Goal: Task Accomplishment & Management: Complete application form

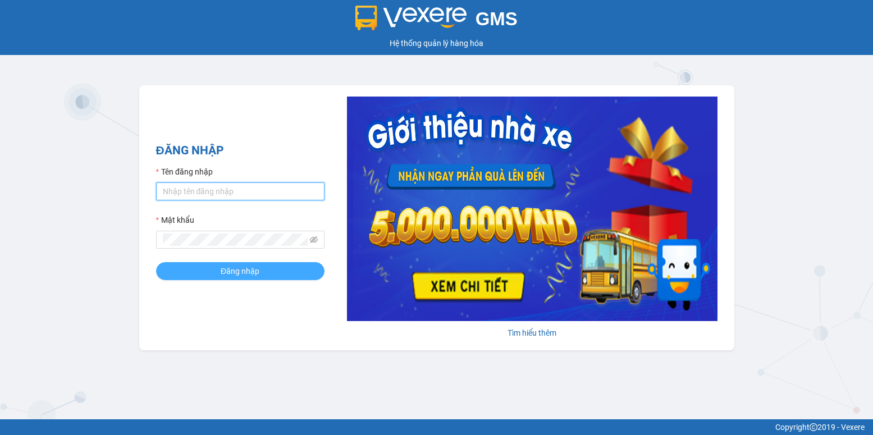
type input "tuan.vinhthanhsoctrang"
click at [287, 273] on button "Đăng nhập" at bounding box center [240, 271] width 168 height 18
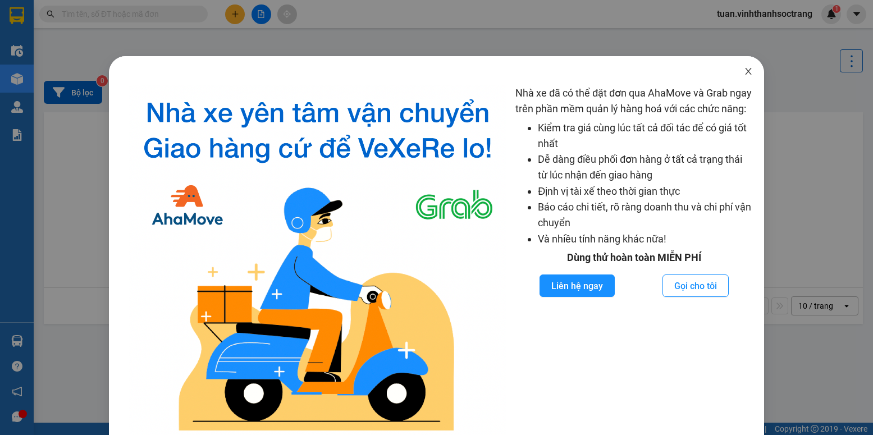
click at [746, 75] on span "Close" at bounding box center [748, 71] width 31 height 31
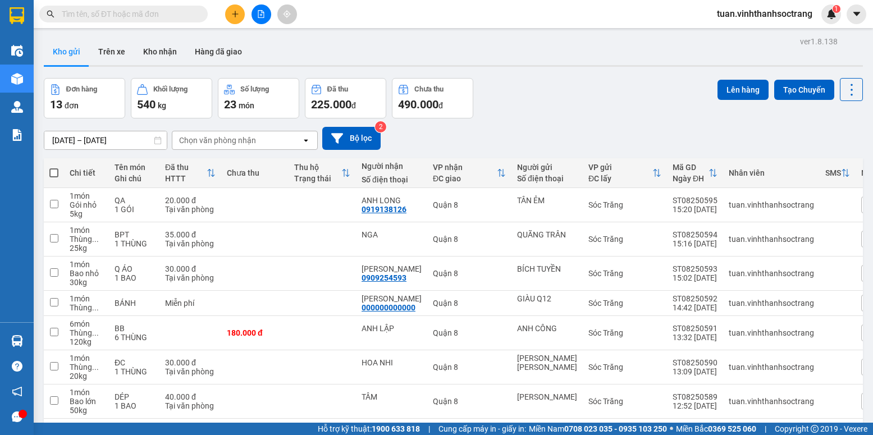
click at [145, 12] on input "text" at bounding box center [128, 14] width 132 height 12
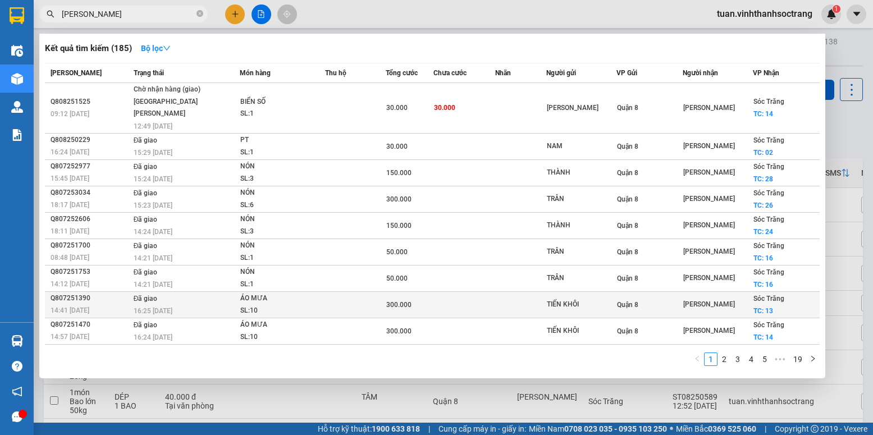
scroll to position [13, 0]
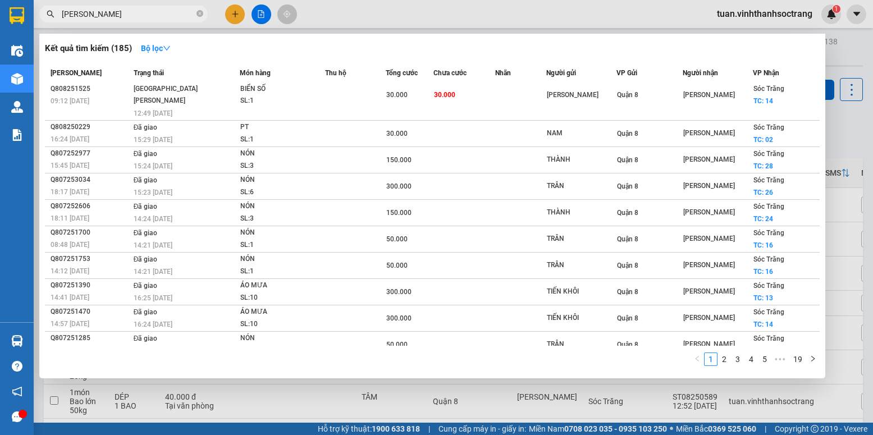
drag, startPoint x: 134, startPoint y: 17, endPoint x: 72, endPoint y: 46, distance: 68.3
click at [68, 24] on div "Kết quả [PERSON_NAME] ( 185 ) Bộ lọc Mã ĐH Trạng thái Món hàng Thu hộ Tổng [PER…" at bounding box center [109, 14] width 219 height 20
click at [114, 13] on input "[PERSON_NAME]" at bounding box center [128, 14] width 132 height 12
drag, startPoint x: 114, startPoint y: 13, endPoint x: 57, endPoint y: 13, distance: 56.7
click at [57, 13] on span "[PERSON_NAME]" at bounding box center [123, 14] width 168 height 17
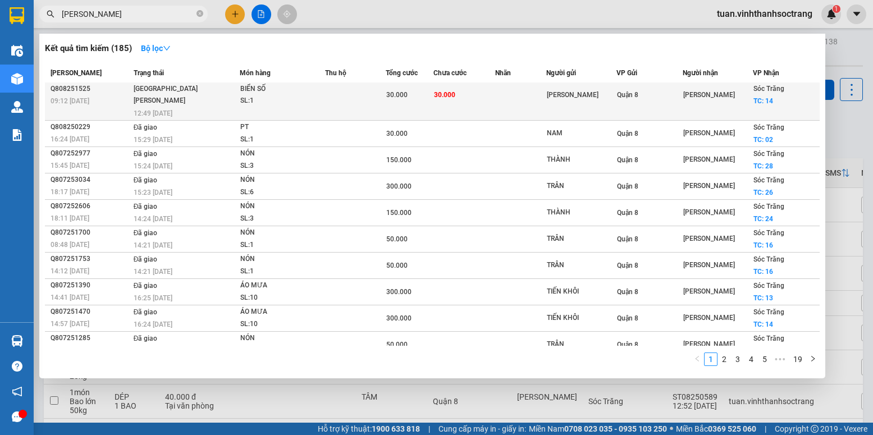
paste input "[PERSON_NAME]"
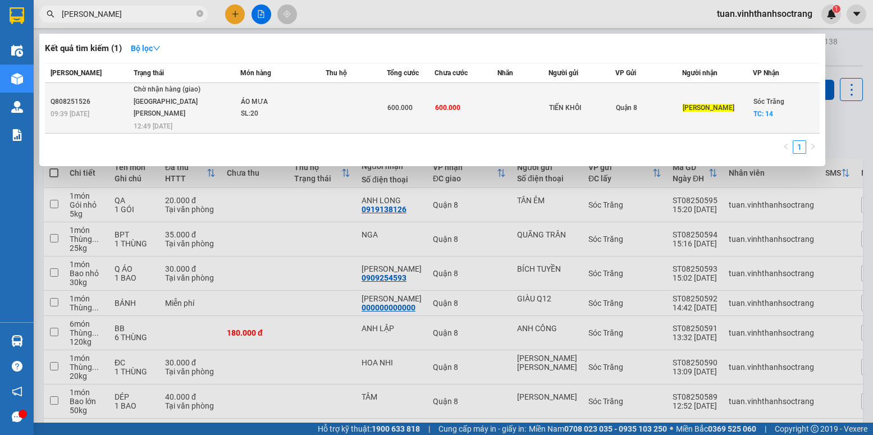
type input "[PERSON_NAME]"
click at [379, 108] on td at bounding box center [356, 108] width 61 height 51
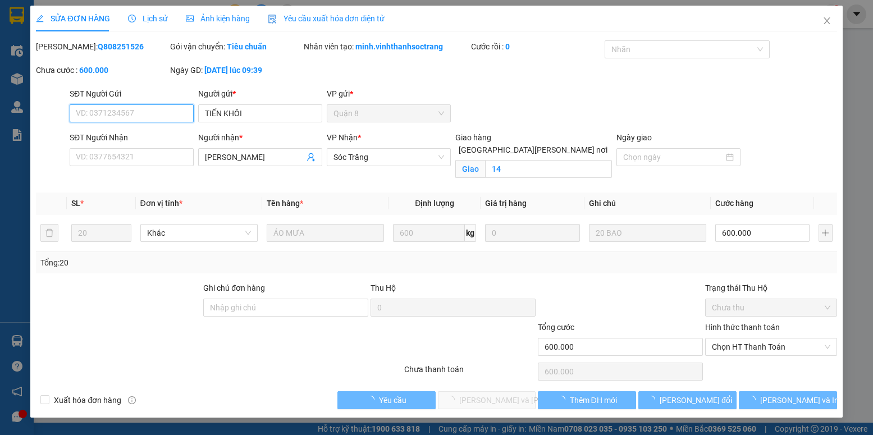
type input "TIẾN KHÔI"
type input "[PERSON_NAME]"
checkbox input "true"
type input "14"
type input "600.000"
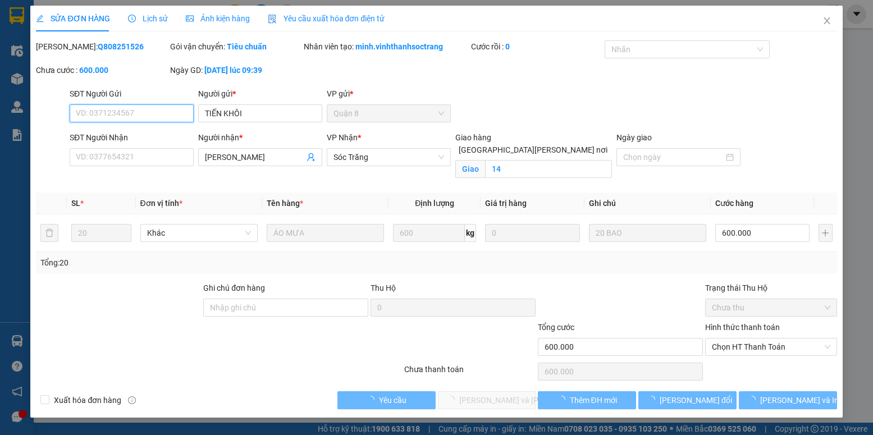
type input "600.000"
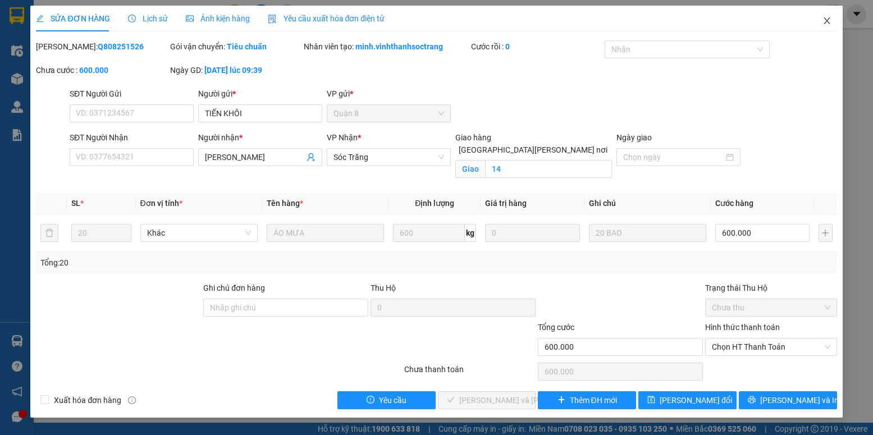
click at [827, 23] on icon "close" at bounding box center [826, 20] width 9 height 9
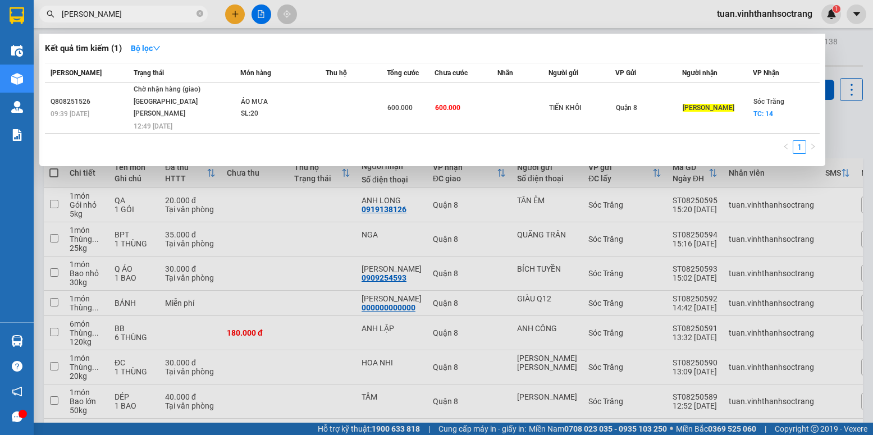
click at [181, 18] on input "[PERSON_NAME]" at bounding box center [128, 14] width 132 height 12
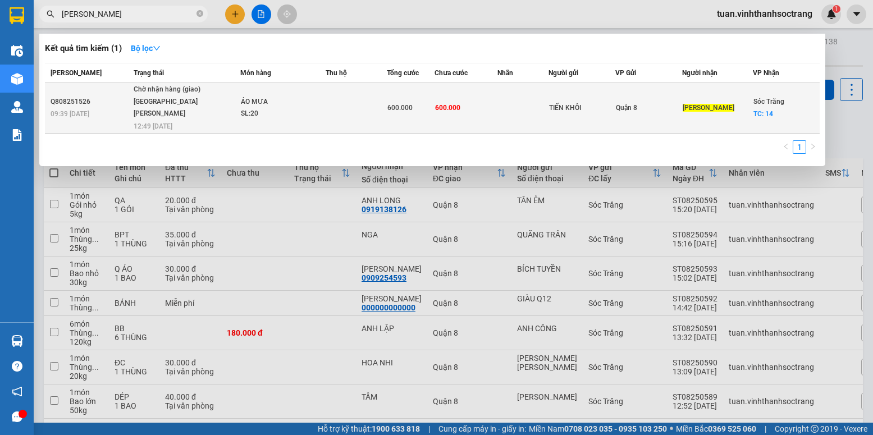
click at [350, 109] on td at bounding box center [356, 108] width 61 height 51
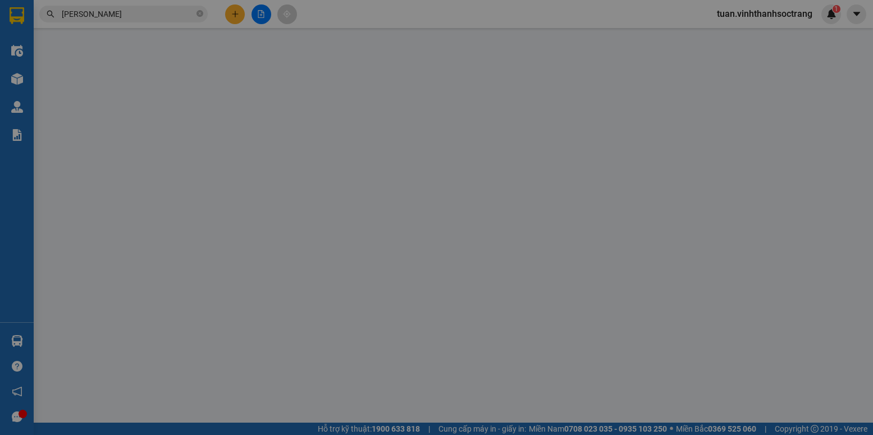
type input "TIẾN KHÔI"
type input "[PERSON_NAME]"
checkbox input "true"
type input "14"
type input "600.000"
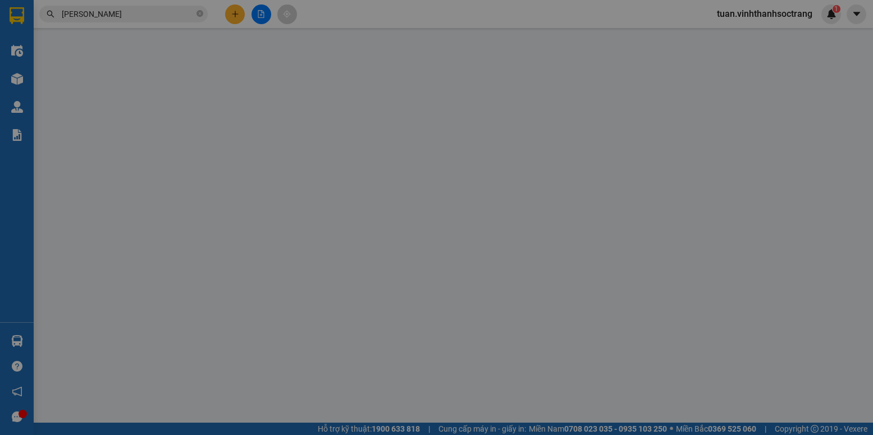
type input "600.000"
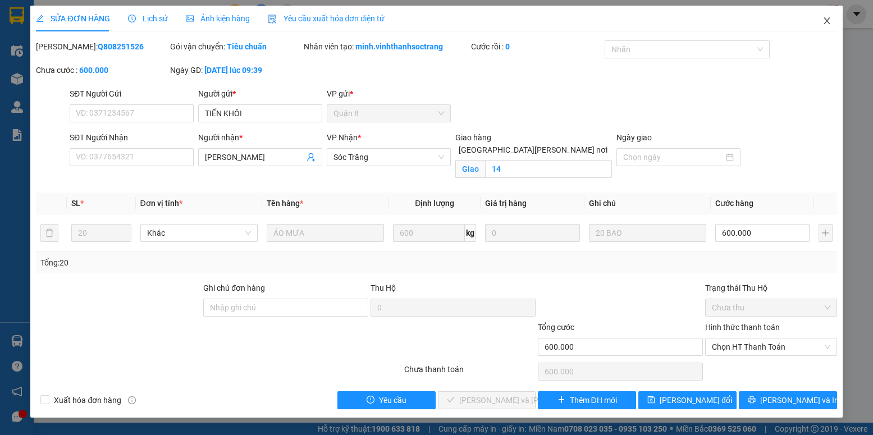
click at [829, 19] on icon "close" at bounding box center [826, 20] width 9 height 9
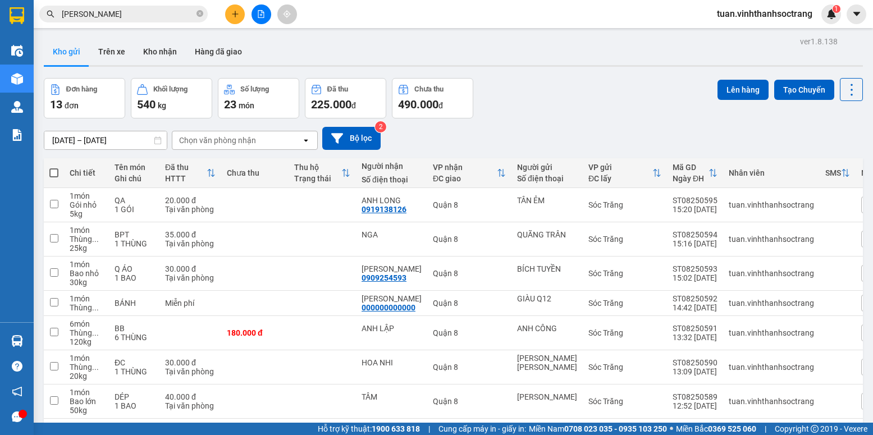
click at [192, 11] on input "[PERSON_NAME]" at bounding box center [128, 14] width 132 height 12
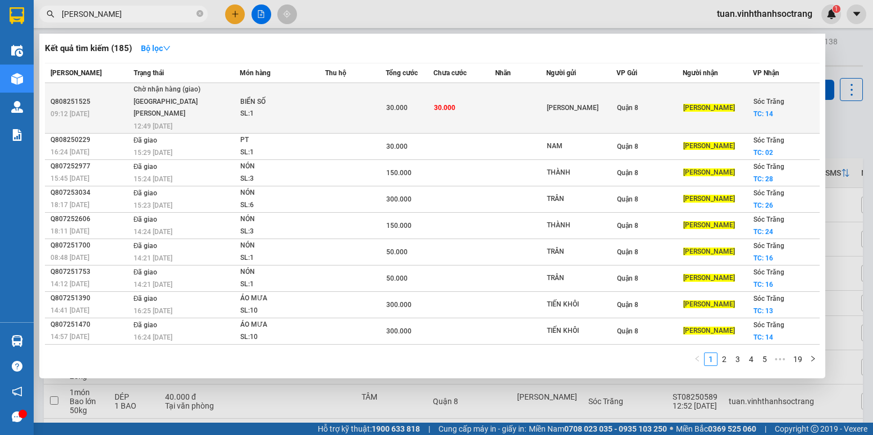
type input "[PERSON_NAME]"
click at [409, 109] on td "30.000" at bounding box center [410, 108] width 48 height 51
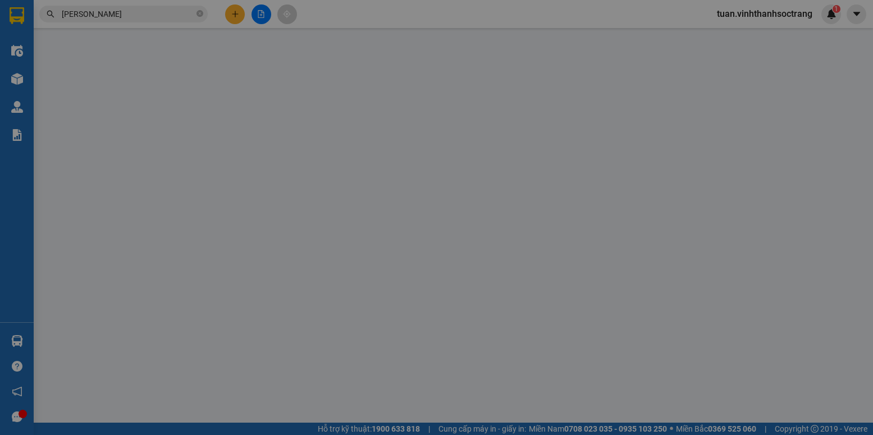
type input "[PERSON_NAME]"
checkbox input "true"
type input "14"
type input "94"
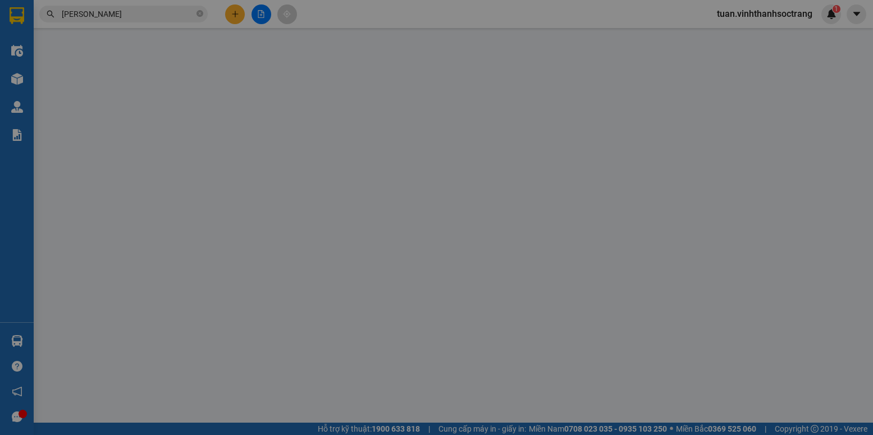
type input "30.000"
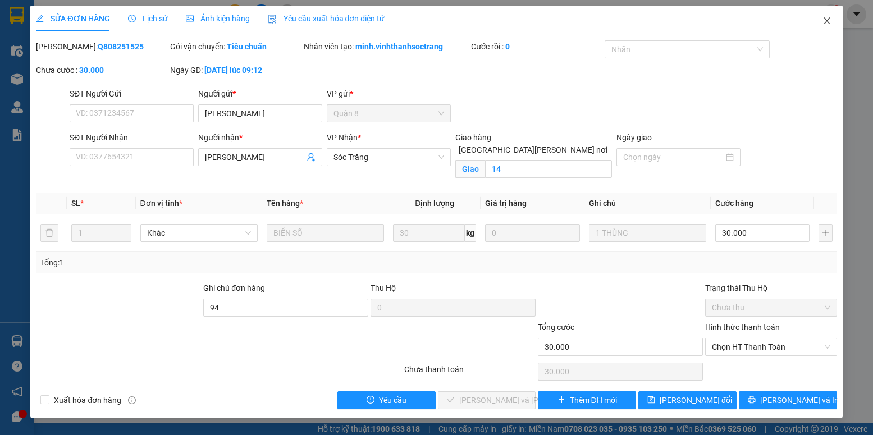
click at [824, 25] on icon "close" at bounding box center [826, 20] width 9 height 9
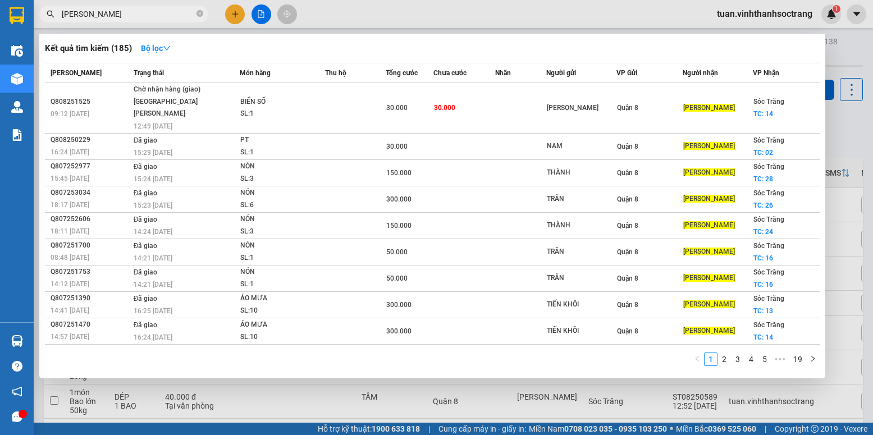
drag, startPoint x: 128, startPoint y: 19, endPoint x: 26, endPoint y: 21, distance: 101.6
click at [26, 21] on section "Kết quả [PERSON_NAME] ( 185 ) Bộ lọc Mã ĐH Trạng thái Món hàng Thu hộ Tổng [PER…" at bounding box center [436, 217] width 873 height 435
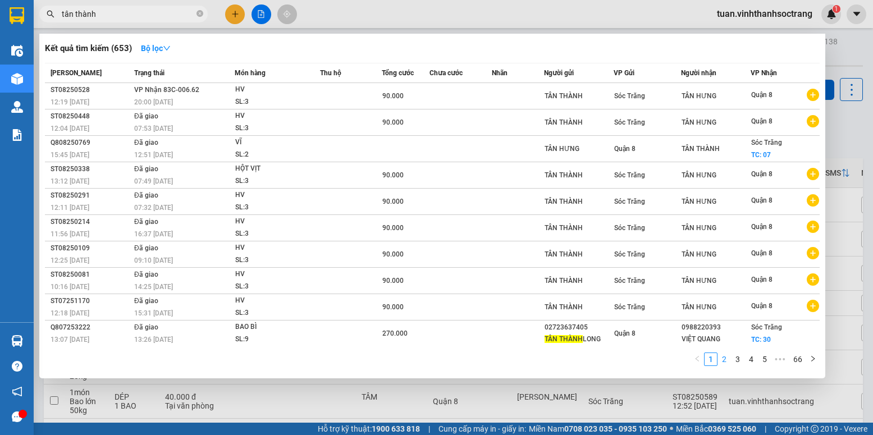
type input "tân thành"
click at [717, 359] on li "2" at bounding box center [723, 359] width 13 height 13
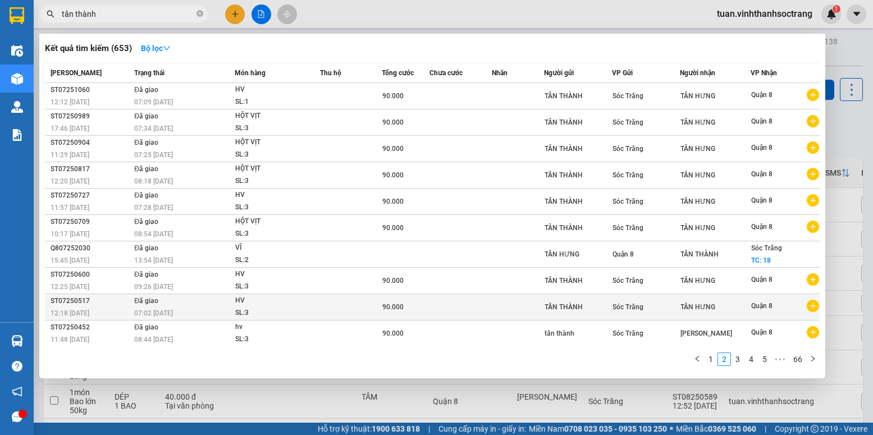
scroll to position [1, 0]
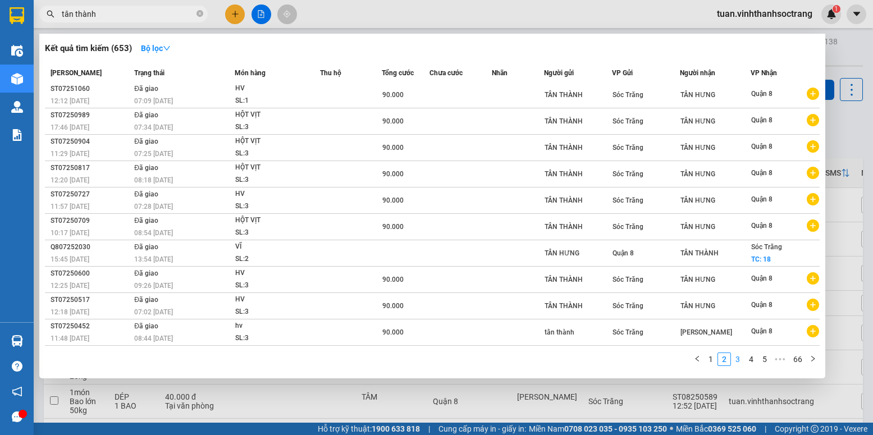
click at [734, 360] on link "3" at bounding box center [737, 359] width 12 height 12
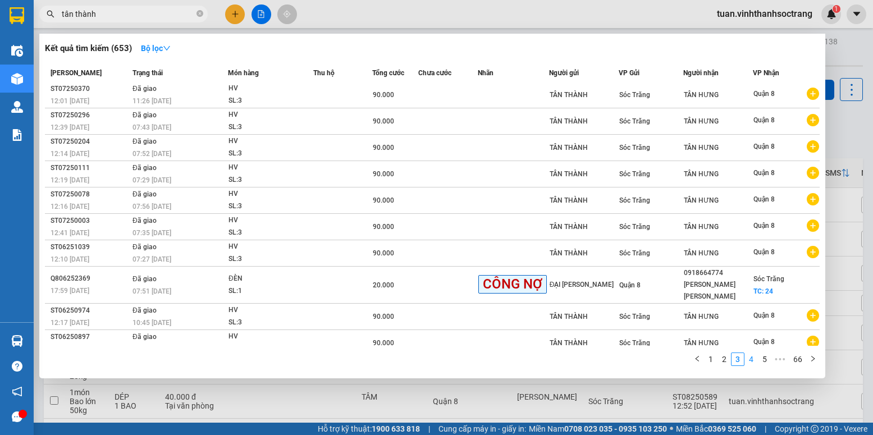
click at [754, 360] on link "4" at bounding box center [751, 359] width 12 height 12
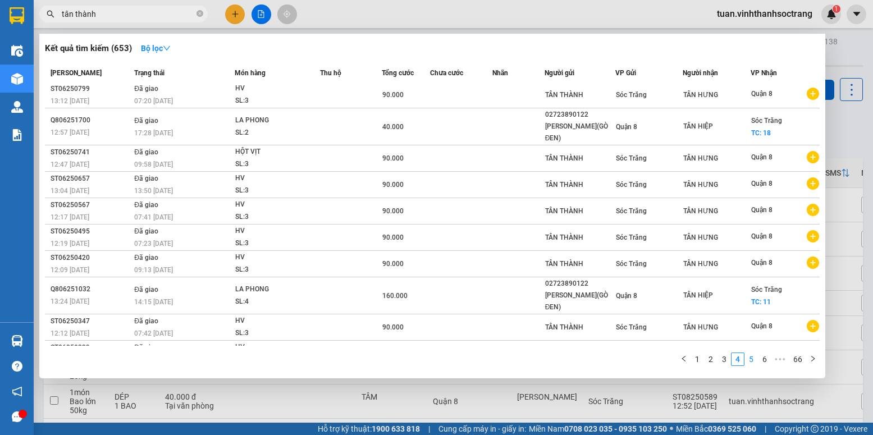
click at [754, 362] on link "5" at bounding box center [751, 359] width 12 height 12
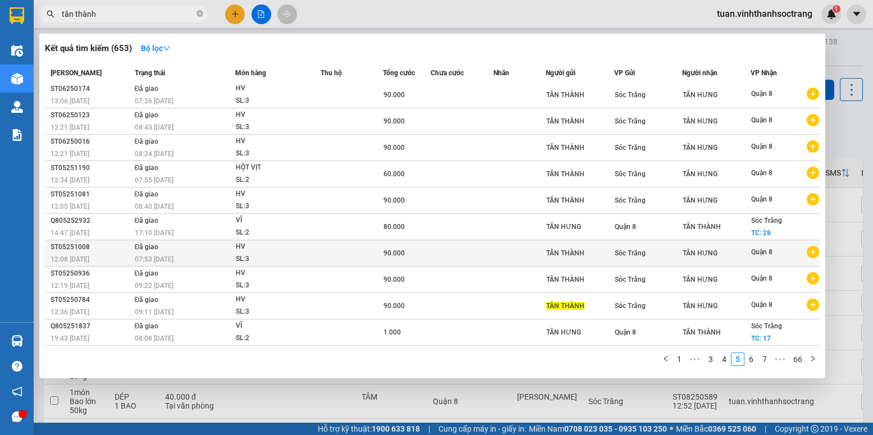
scroll to position [0, 0]
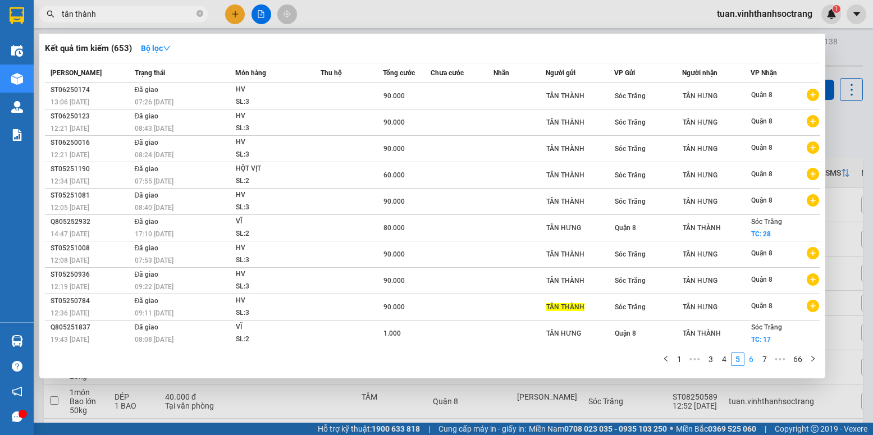
click at [753, 358] on link "6" at bounding box center [751, 359] width 12 height 12
click at [749, 361] on link "7" at bounding box center [751, 359] width 12 height 12
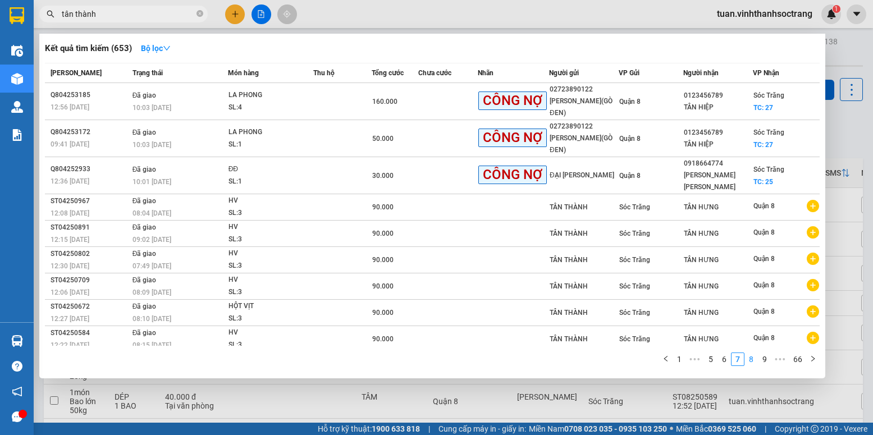
click at [752, 360] on link "8" at bounding box center [751, 359] width 12 height 12
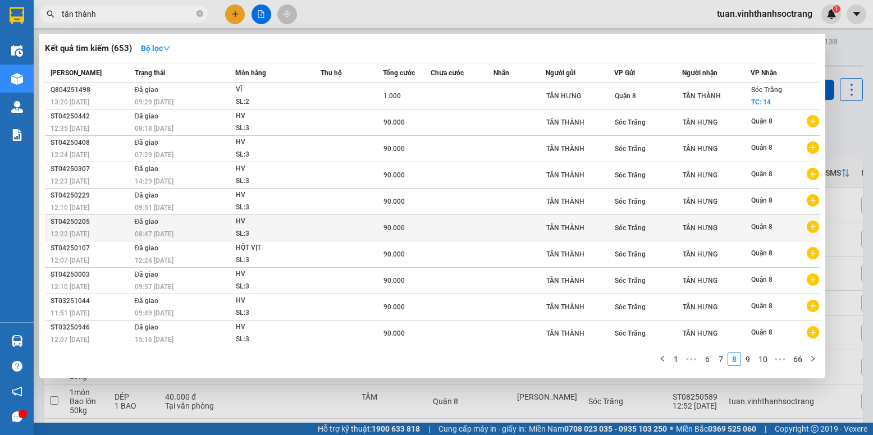
scroll to position [1, 0]
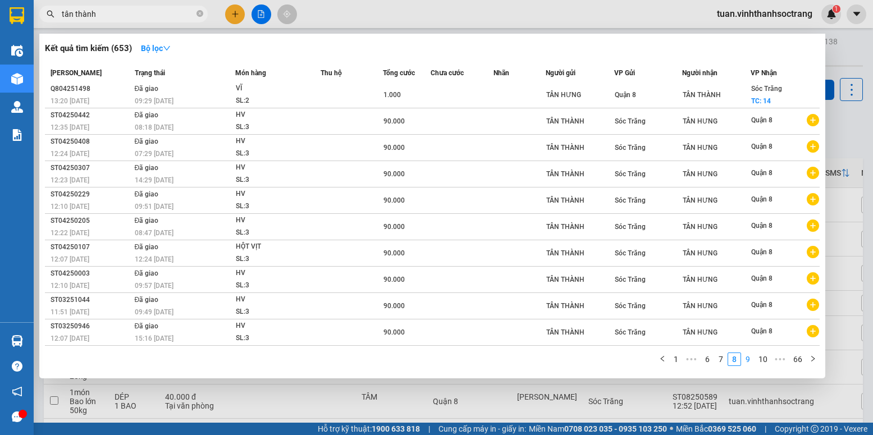
click at [745, 359] on link "9" at bounding box center [748, 359] width 12 height 12
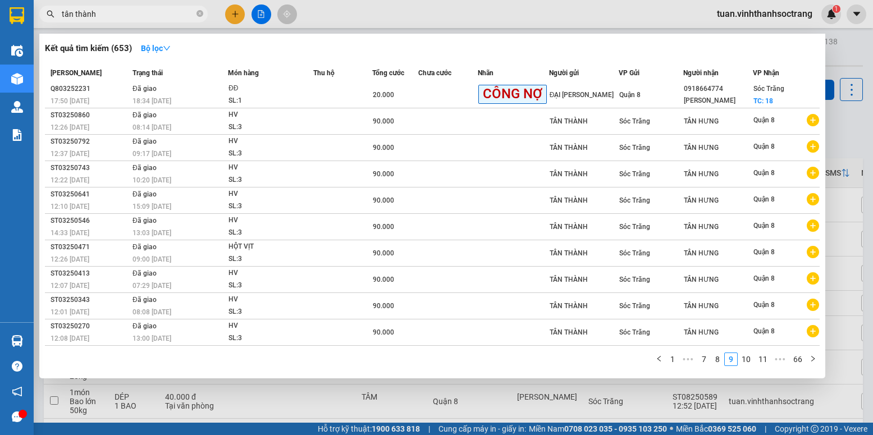
drag, startPoint x: 131, startPoint y: 16, endPoint x: 76, endPoint y: 40, distance: 60.3
click at [76, 24] on div "Kết quả [PERSON_NAME] ( 653 ) Bộ lọc Mã ĐH Trạng thái Món hàng Thu hộ Tổng [PER…" at bounding box center [109, 14] width 219 height 20
click at [199, 13] on icon "close-circle" at bounding box center [199, 13] width 7 height 7
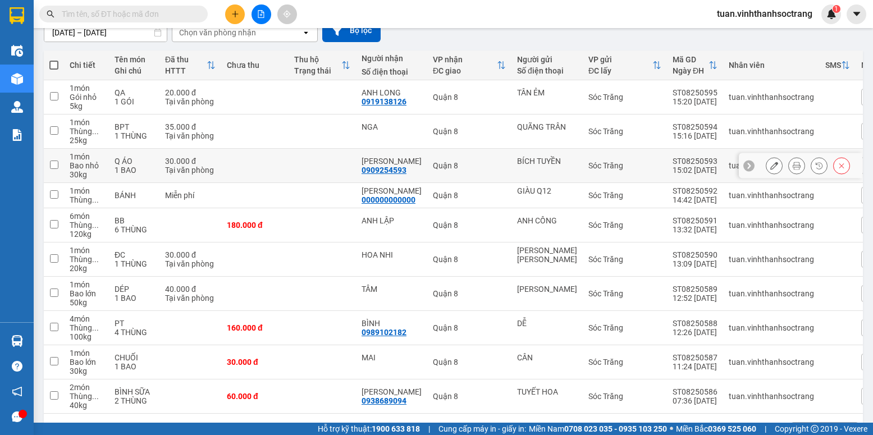
scroll to position [112, 0]
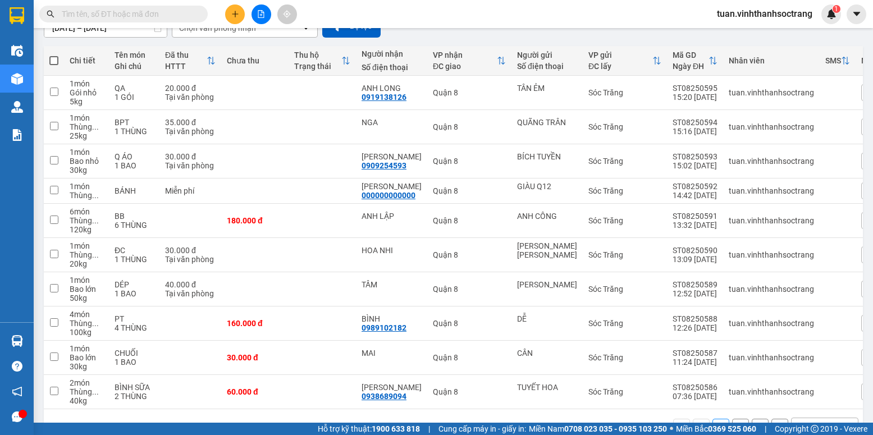
click at [139, 4] on div "Kết quả [PERSON_NAME] ( 653 ) Bộ lọc Mã ĐH Trạng thái Món hàng Thu hộ Tổng [PER…" at bounding box center [109, 14] width 219 height 20
click at [140, 6] on span at bounding box center [123, 14] width 168 height 17
click at [163, 19] on input "text" at bounding box center [128, 14] width 132 height 12
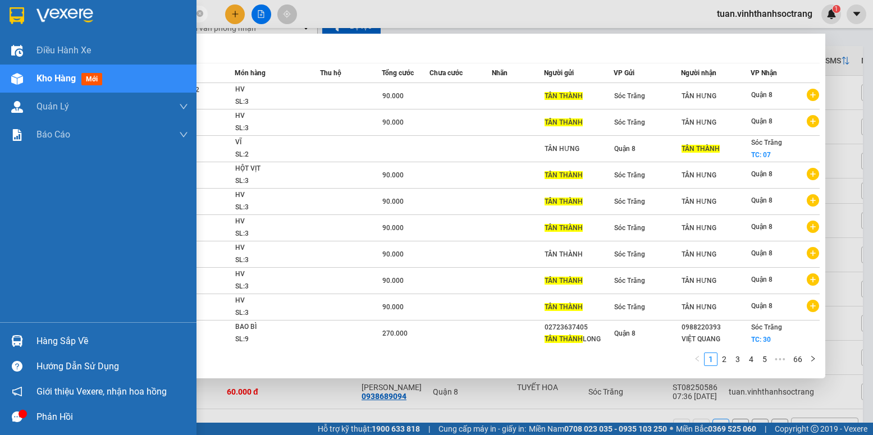
drag, startPoint x: 102, startPoint y: 17, endPoint x: 25, endPoint y: 9, distance: 76.8
click at [25, 9] on section "Kết quả [PERSON_NAME] ( 653 ) Bộ lọc Mã ĐH Trạng thái Món hàng Thu hộ Tổng [PER…" at bounding box center [436, 217] width 873 height 435
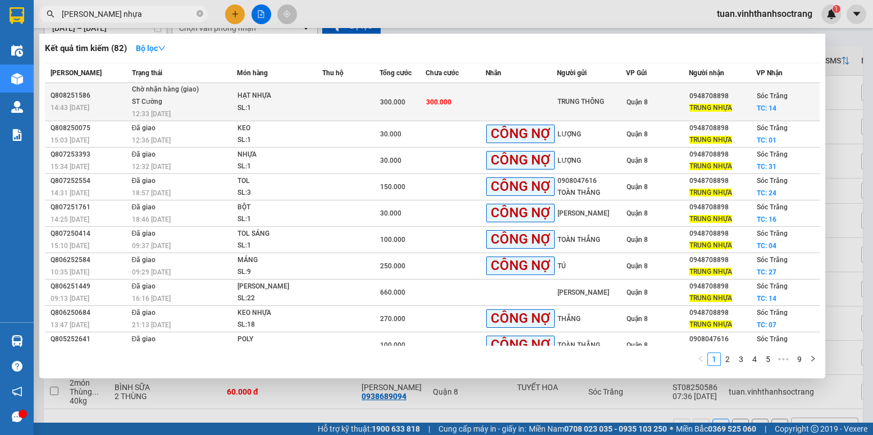
type input "[PERSON_NAME] nhựa"
click at [534, 104] on td at bounding box center [521, 102] width 71 height 38
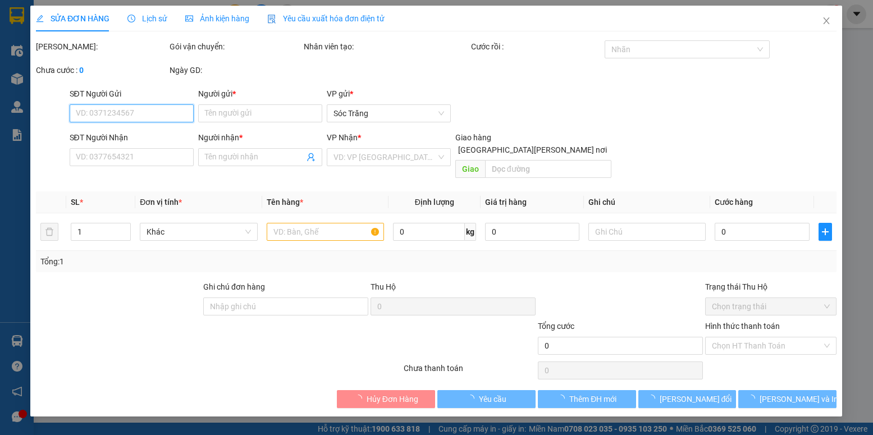
type input "TRUNG THÔNG"
type input "0948708898"
type input "TRUNG NHỰA"
checkbox input "true"
type input "14"
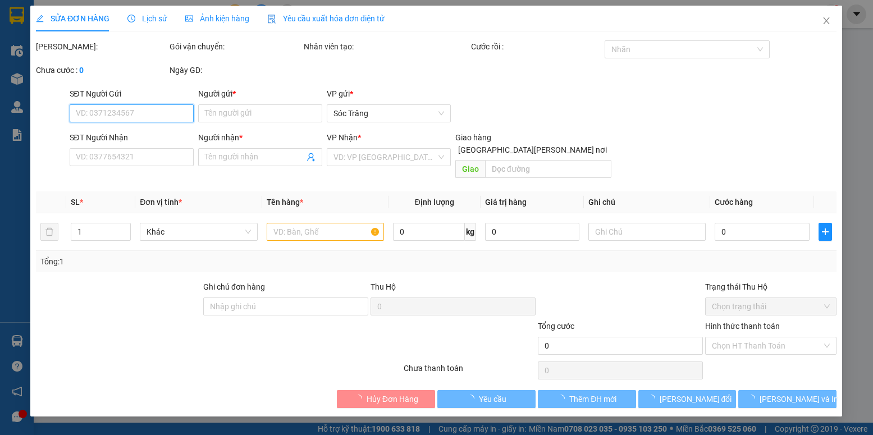
type input "300.000"
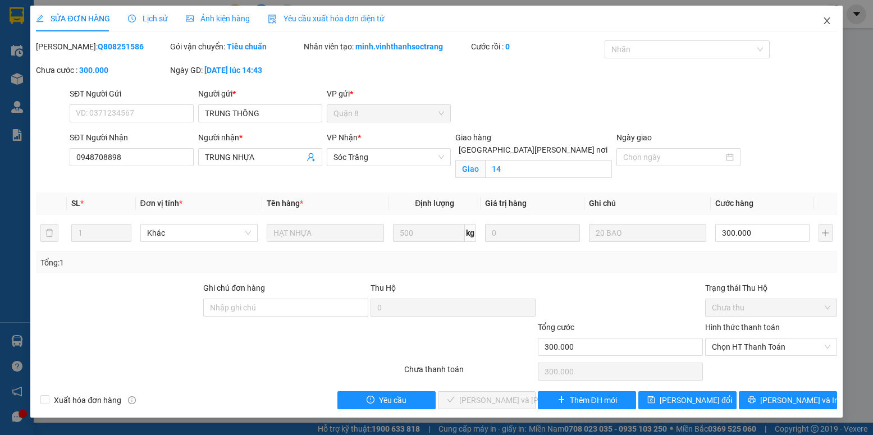
click at [832, 17] on span "Close" at bounding box center [826, 21] width 31 height 31
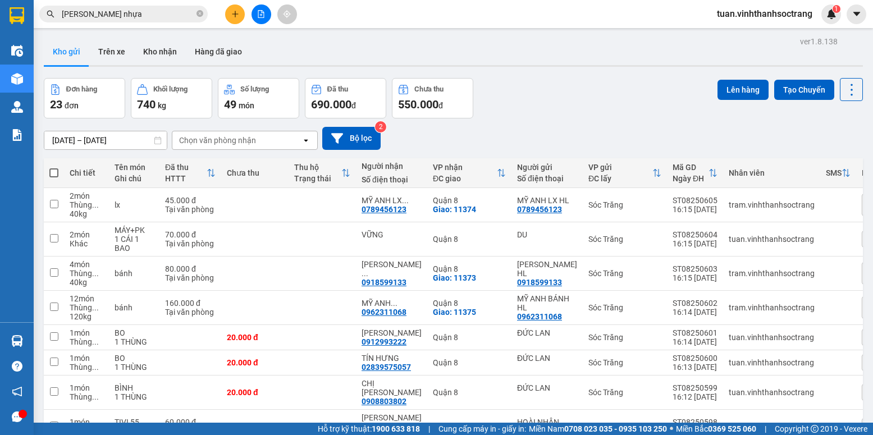
click at [120, 11] on input "[PERSON_NAME] nhựa" at bounding box center [128, 14] width 132 height 12
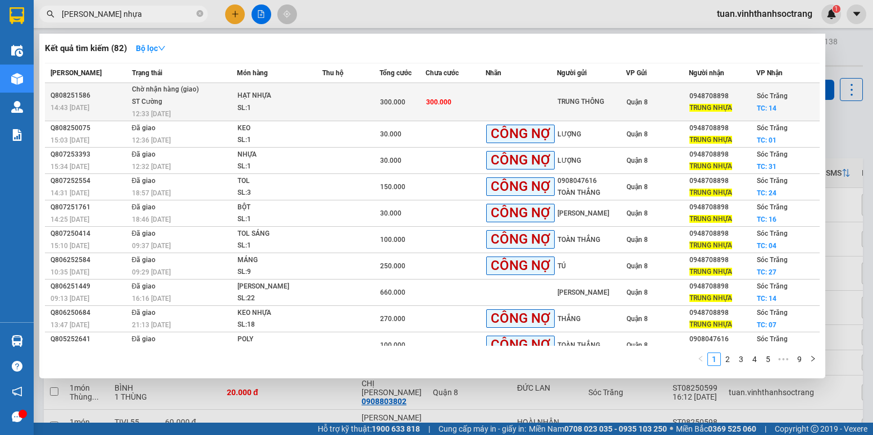
click at [337, 94] on td at bounding box center [350, 102] width 57 height 38
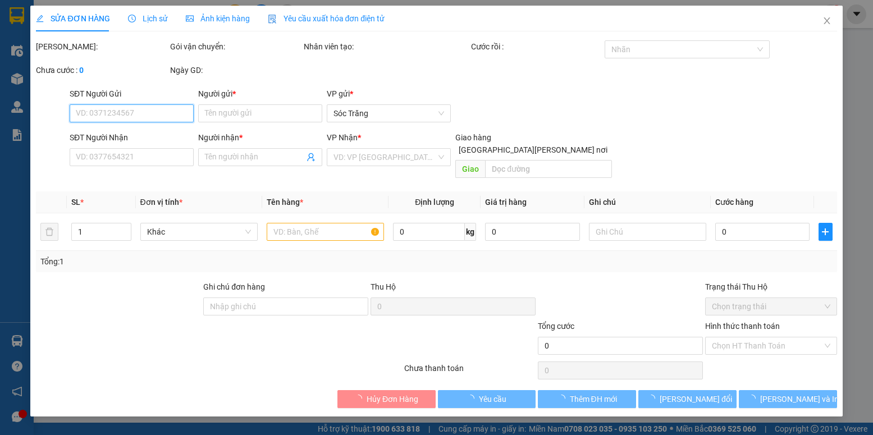
type input "TRUNG THÔNG"
type input "0948708898"
type input "TRUNG NHỰA"
checkbox input "true"
type input "14"
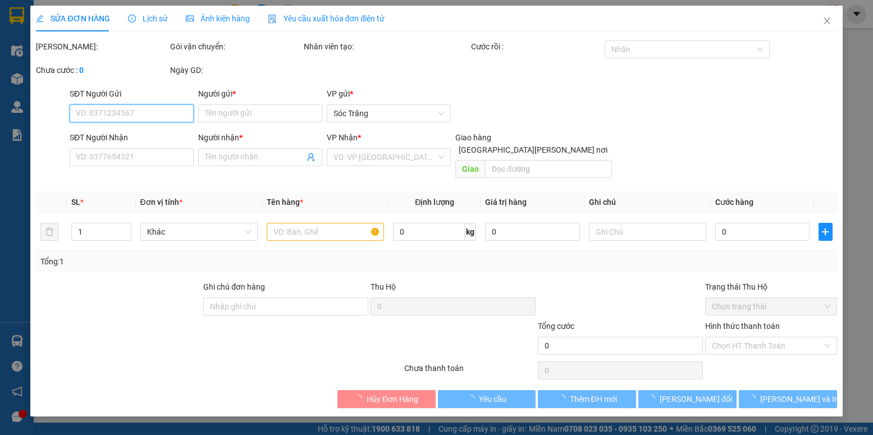
type input "300.000"
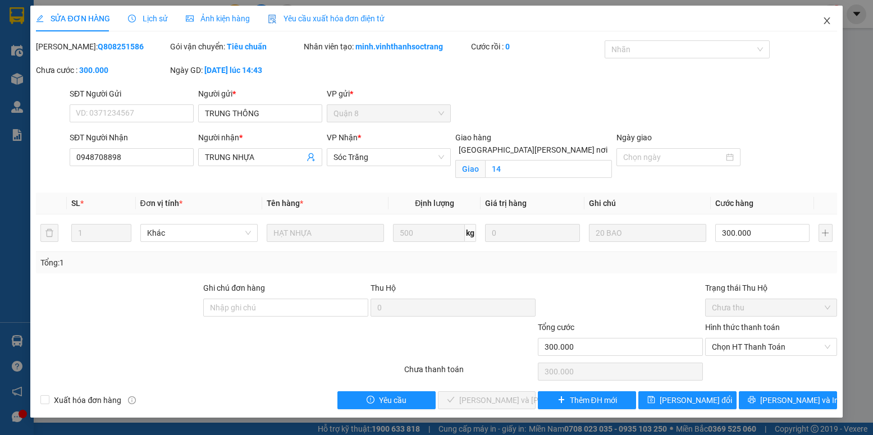
click at [827, 21] on icon "close" at bounding box center [827, 20] width 6 height 7
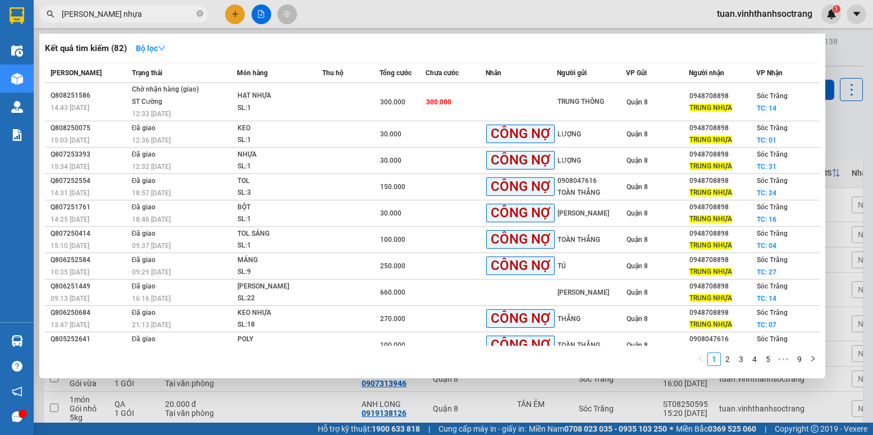
drag, startPoint x: 101, startPoint y: 16, endPoint x: 48, endPoint y: 16, distance: 53.3
click at [47, 16] on div "[PERSON_NAME] nhựa" at bounding box center [109, 14] width 219 height 17
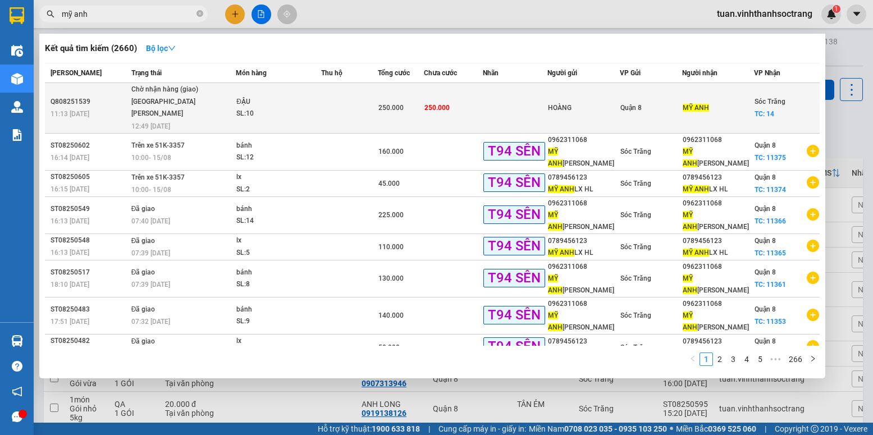
type input "mỹ anh"
click at [465, 112] on td "250.000" at bounding box center [454, 108] width 60 height 51
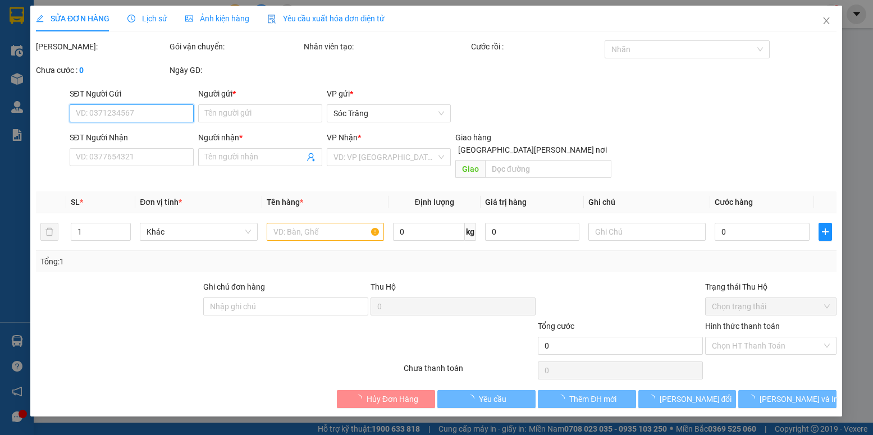
type input "HOÀNG"
type input "MỸ ANH"
checkbox input "true"
type input "14"
type input "250.000"
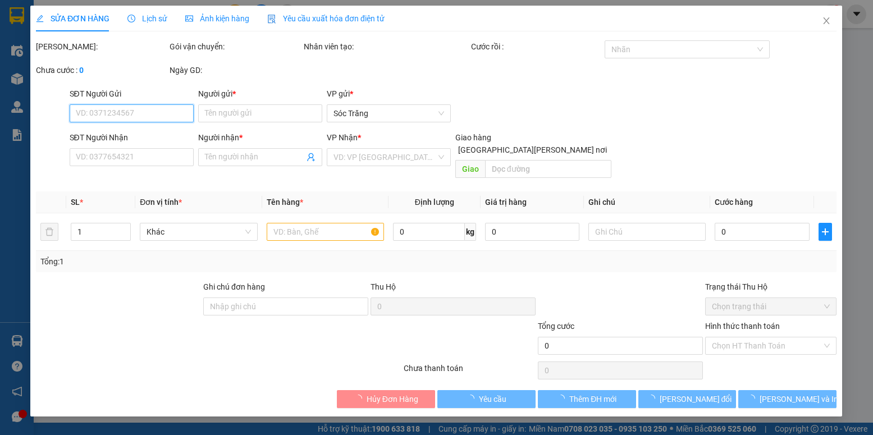
type input "250.000"
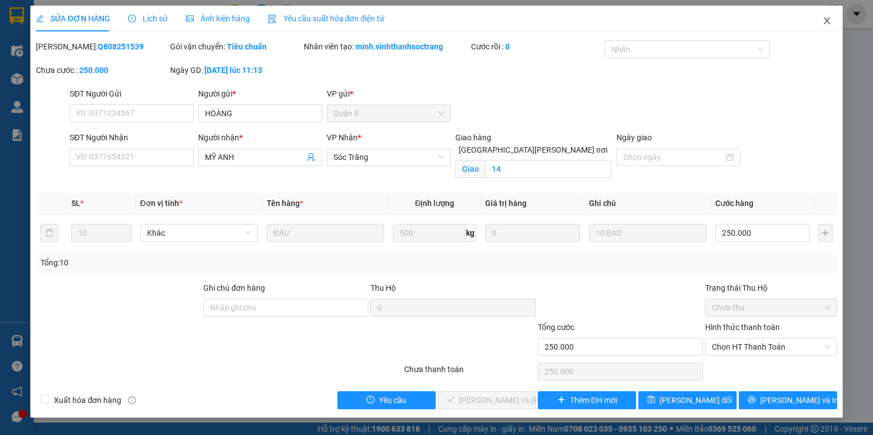
click at [820, 24] on span "Close" at bounding box center [826, 21] width 31 height 31
